Goal: Entertainment & Leisure: Consume media (video, audio)

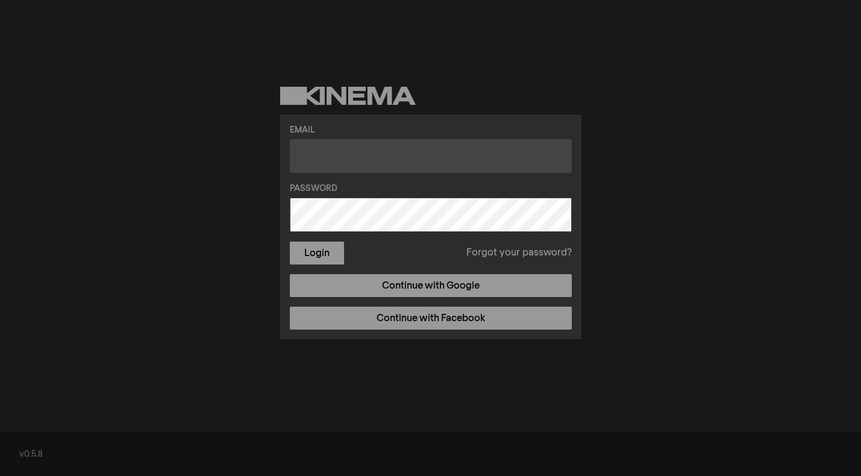
click at [320, 163] on input "text" at bounding box center [431, 156] width 282 height 34
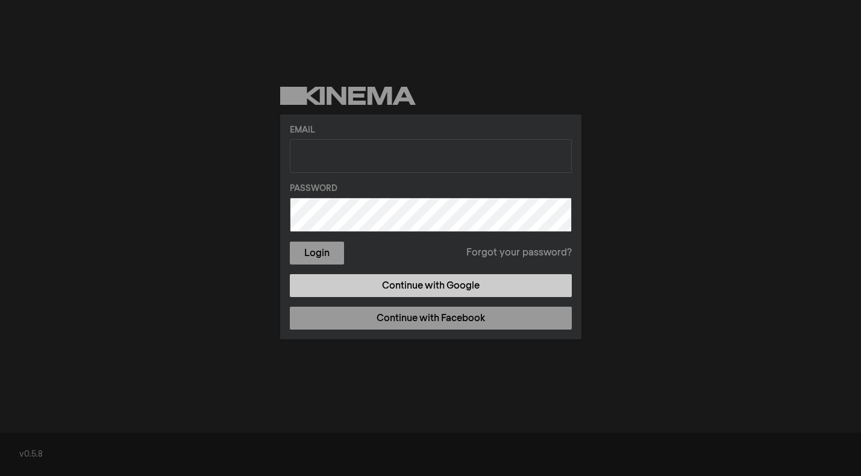
click at [426, 281] on link "Continue with Google" at bounding box center [431, 285] width 282 height 23
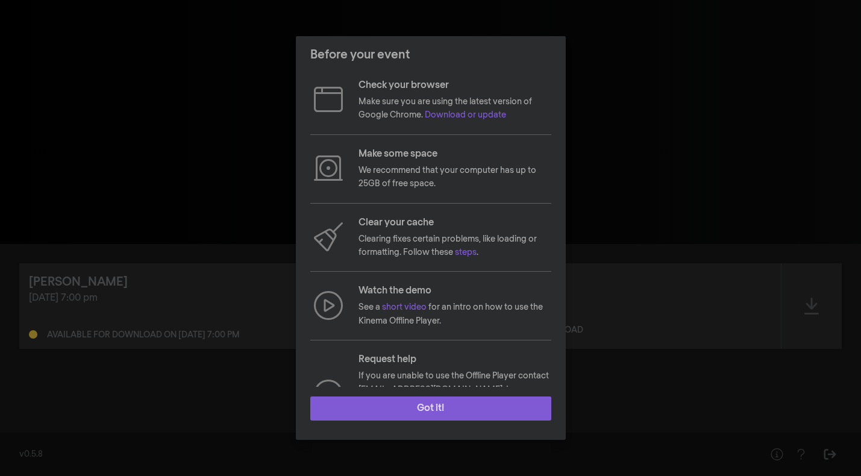
click at [423, 416] on button "Got it!" at bounding box center [430, 408] width 241 height 24
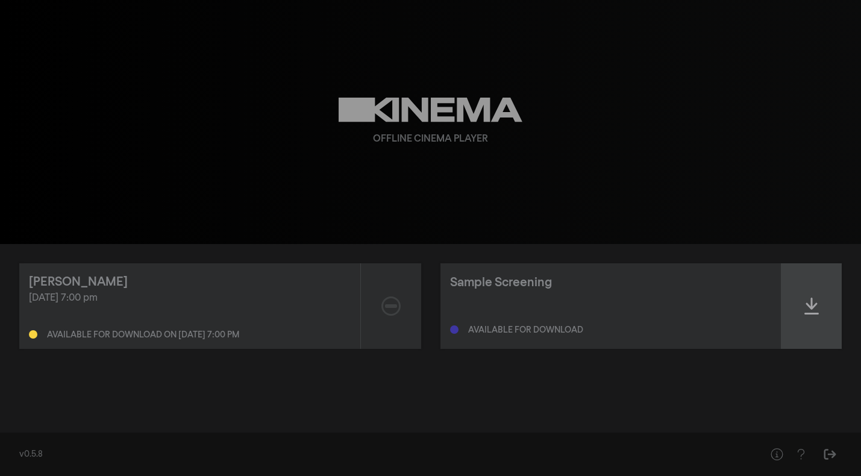
click at [814, 305] on icon at bounding box center [811, 306] width 14 height 17
click at [808, 309] on icon at bounding box center [811, 305] width 14 height 19
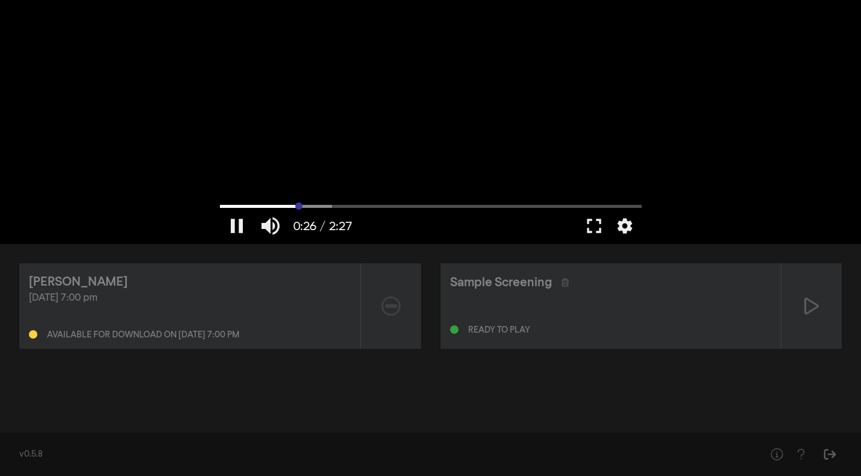
click at [299, 204] on input "Seek" at bounding box center [431, 205] width 422 height 7
click at [364, 205] on input "Seek" at bounding box center [431, 205] width 422 height 7
click at [443, 202] on input "Seek" at bounding box center [431, 205] width 422 height 7
click at [523, 207] on input "Seek" at bounding box center [431, 205] width 422 height 7
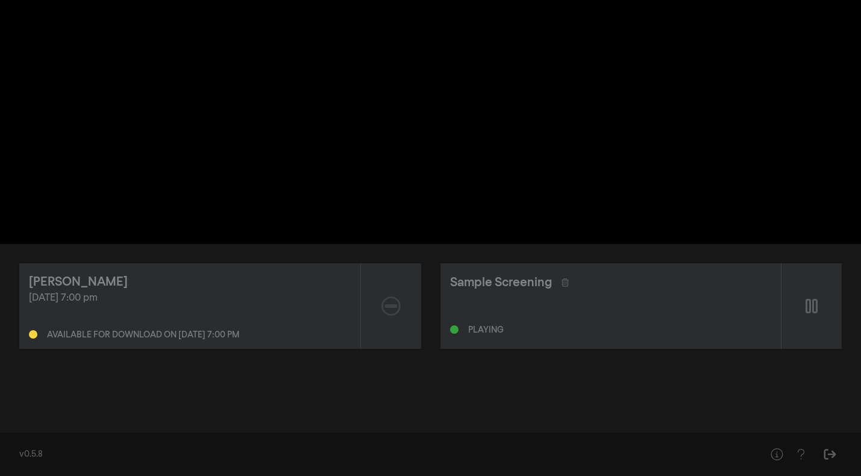
click at [750, 157] on div "pause 1:47 / 2:27 volume_up fullscreen settings closed_caption Captions Off set…" at bounding box center [430, 122] width 861 height 244
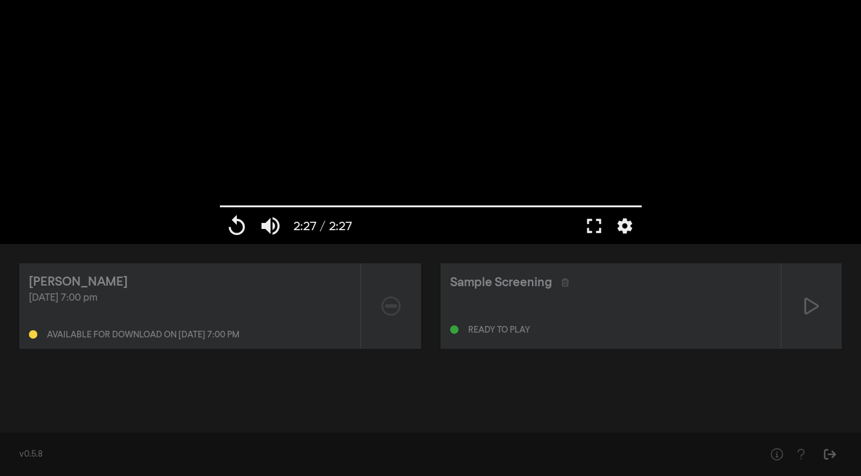
type input "147.146"
